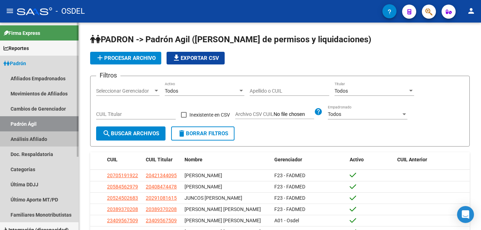
click at [24, 136] on link "Análisis Afiliado" at bounding box center [39, 138] width 78 height 15
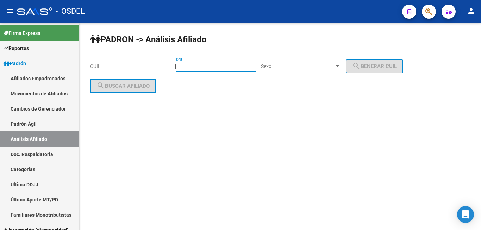
click at [188, 66] on input "DNI" at bounding box center [216, 66] width 80 height 6
type input "18493919"
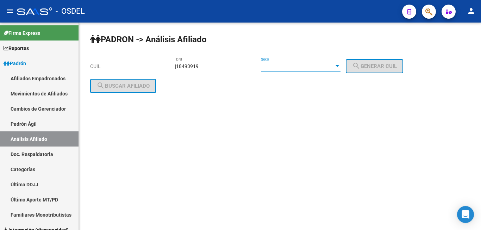
click at [340, 64] on div at bounding box center [337, 66] width 6 height 6
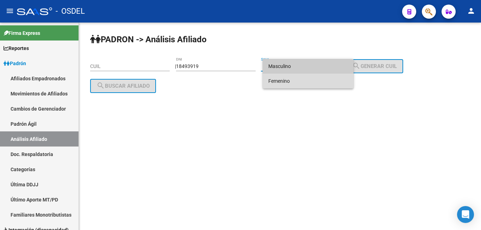
drag, startPoint x: 336, startPoint y: 77, endPoint x: 375, endPoint y: 71, distance: 38.9
click at [339, 77] on span "Femenino" at bounding box center [308, 81] width 80 height 15
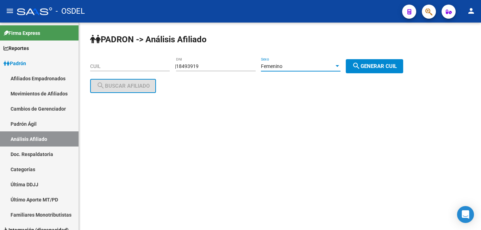
click at [376, 71] on button "search Generar CUIL" at bounding box center [374, 66] width 57 height 14
type input "27-18493919-9"
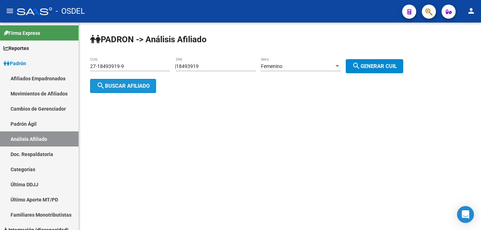
click at [131, 91] on button "search Buscar afiliado" at bounding box center [123, 86] width 66 height 14
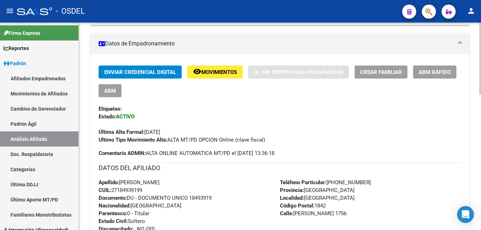
scroll to position [101, 0]
